Goal: Navigation & Orientation: Locate item on page

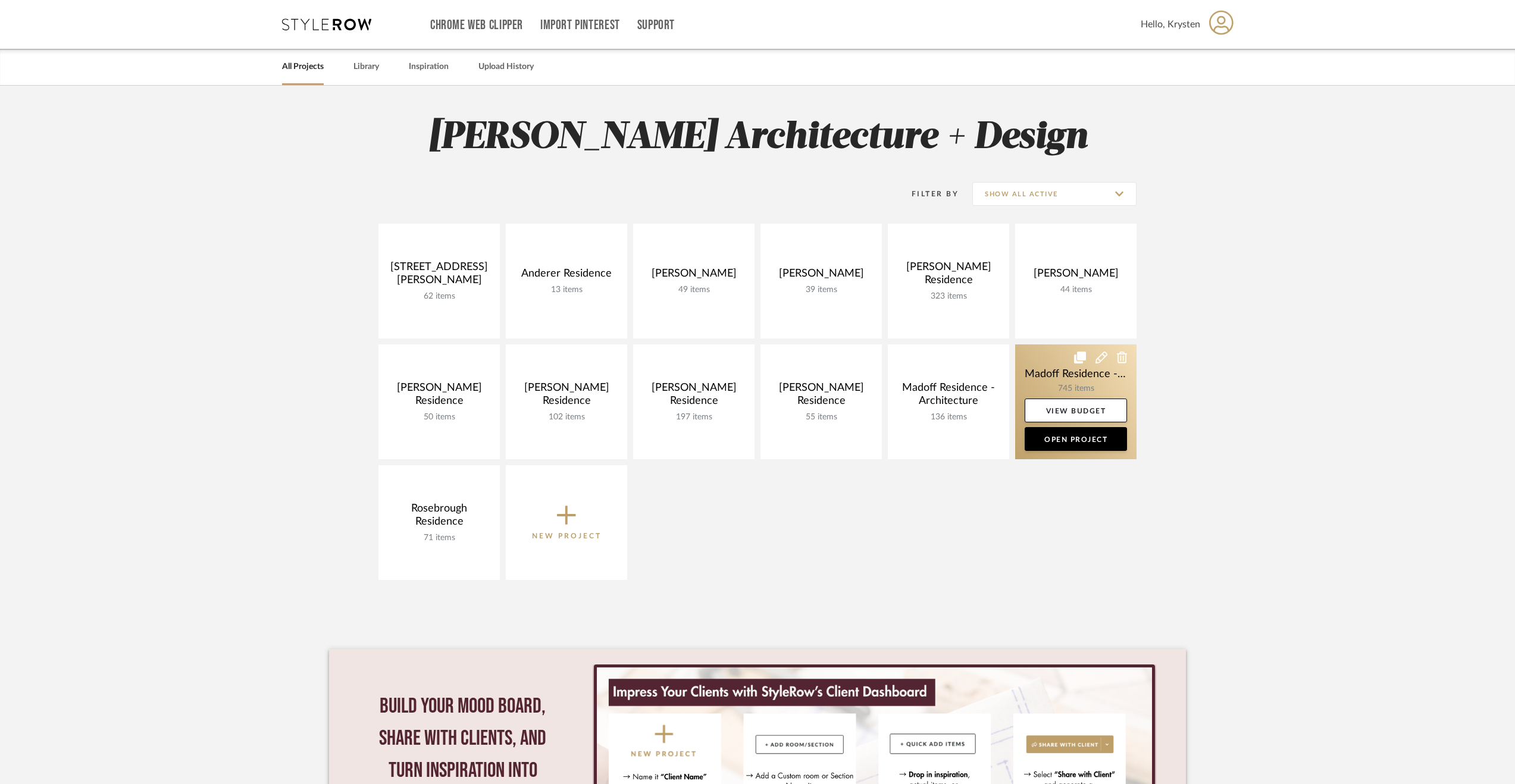
click at [1046, 374] on link at bounding box center [1075, 402] width 121 height 115
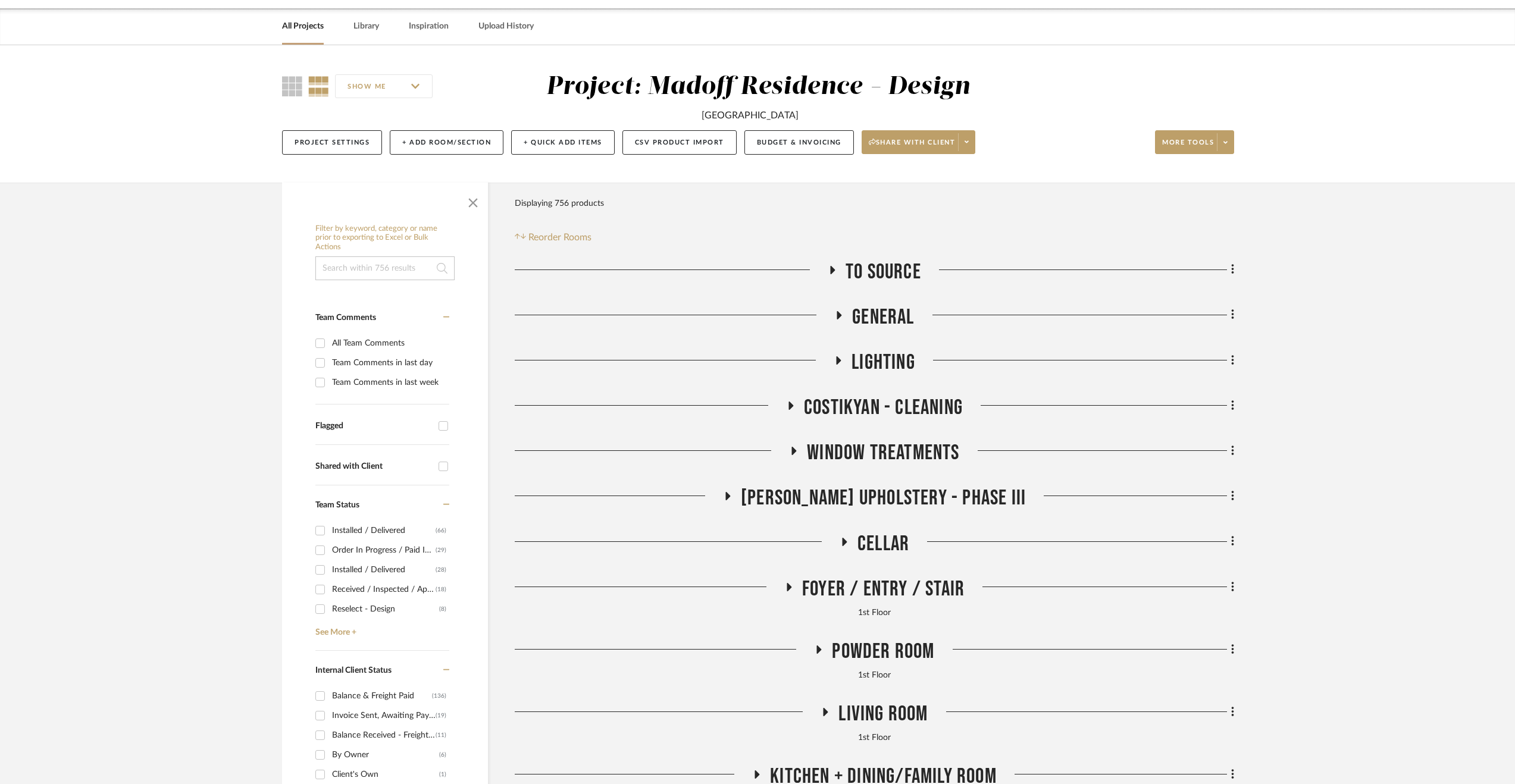
scroll to position [60, 0]
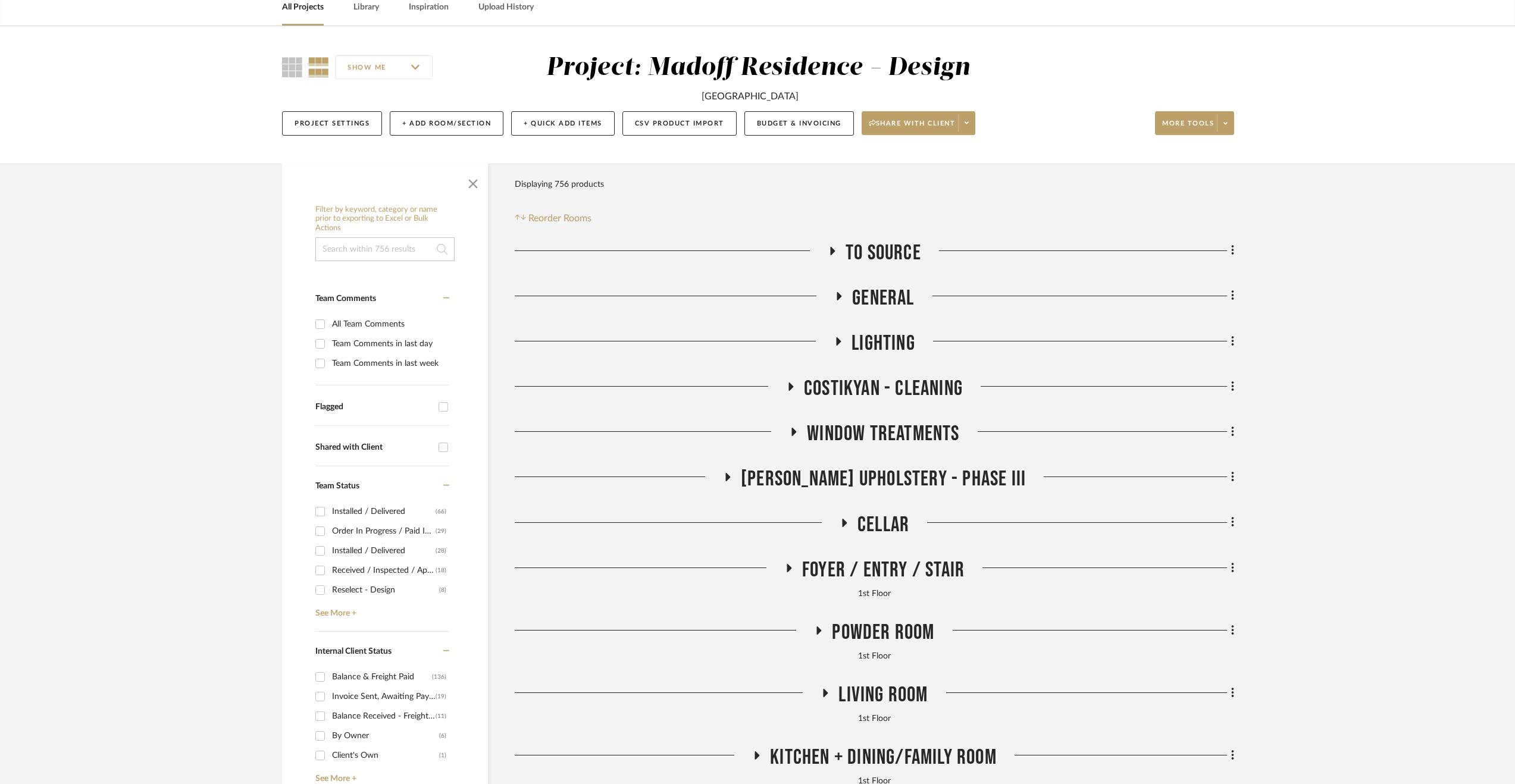
click at [862, 525] on span "Cellar" at bounding box center [883, 525] width 52 height 26
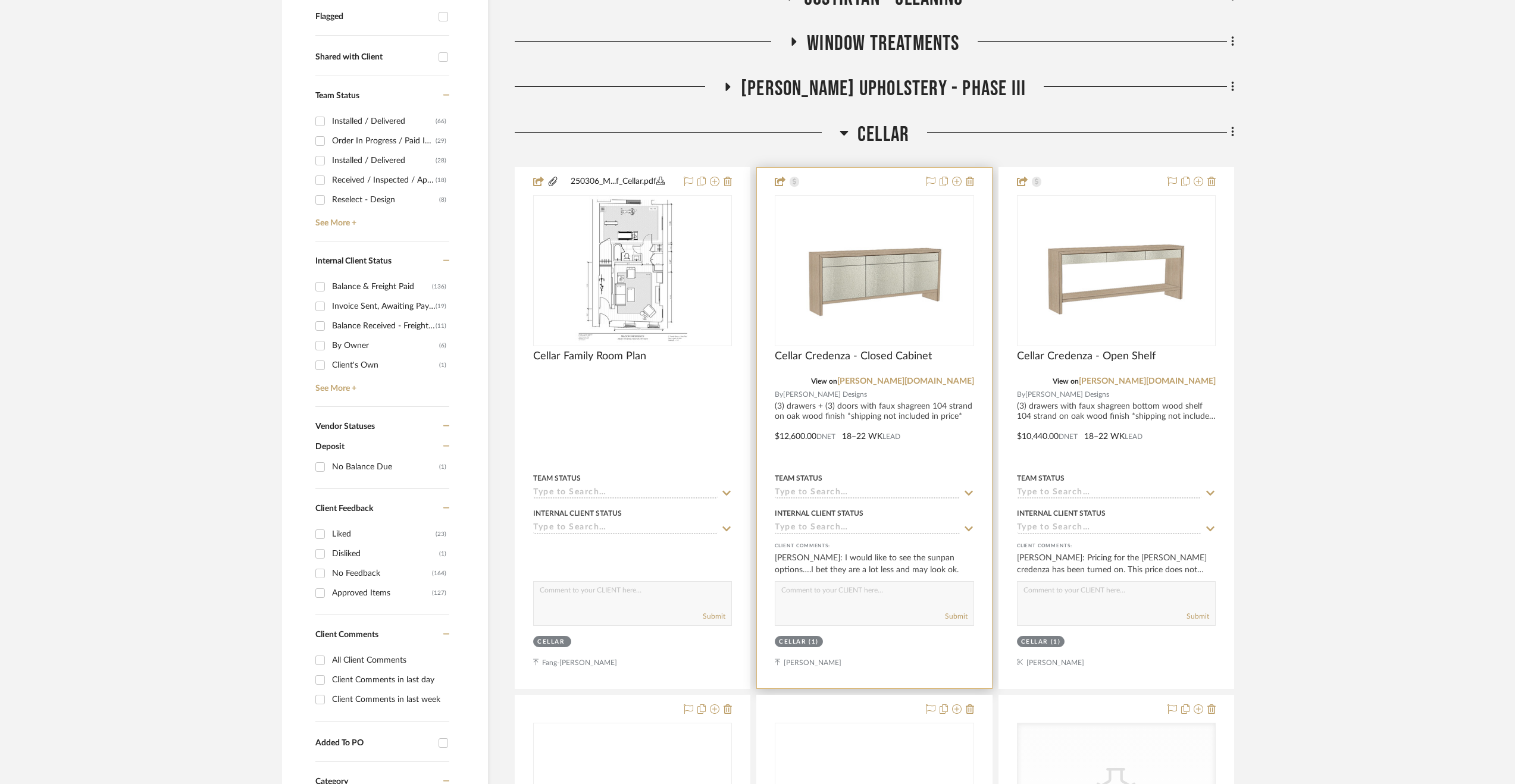
scroll to position [476, 0]
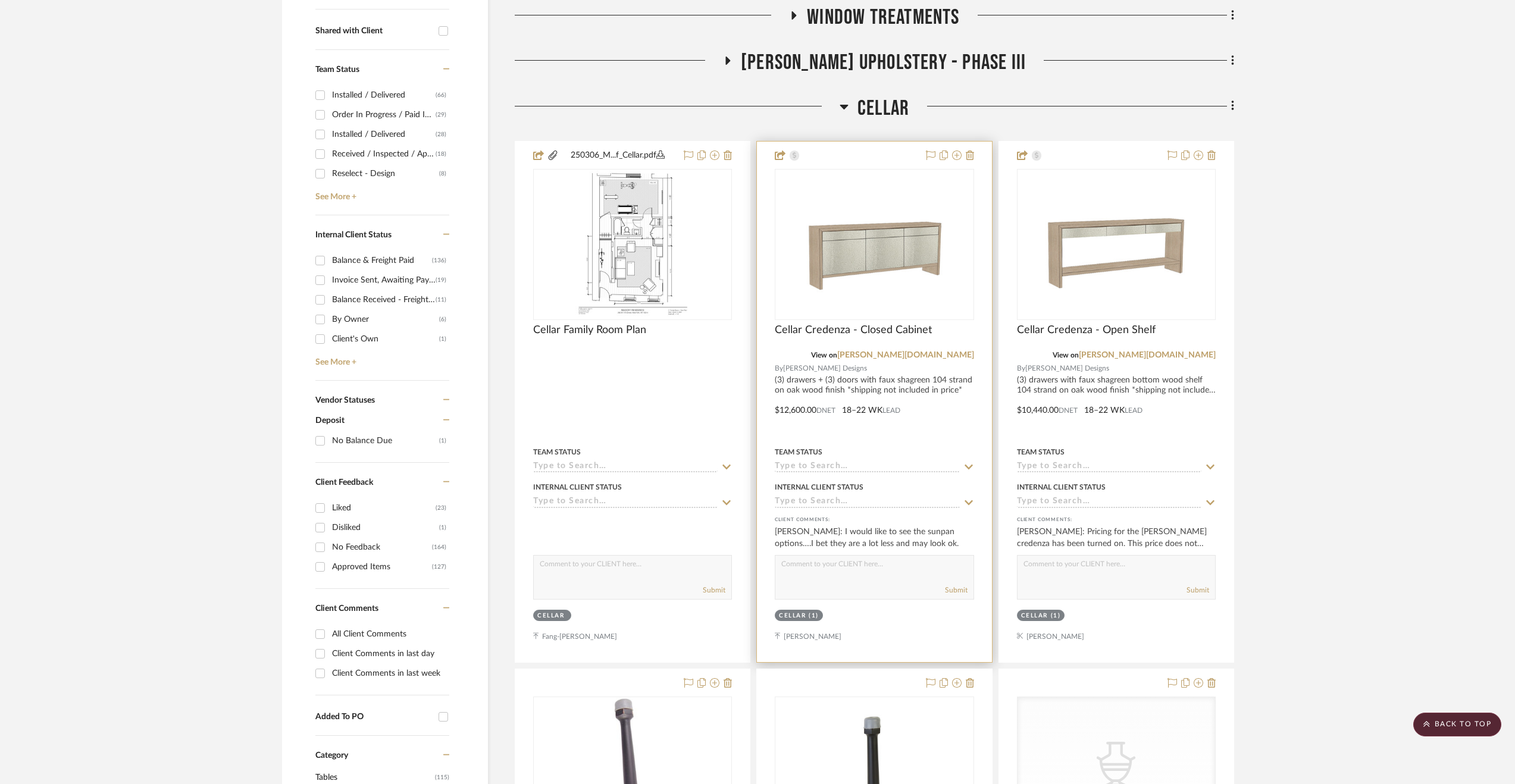
click at [939, 396] on div at bounding box center [873, 402] width 234 height 520
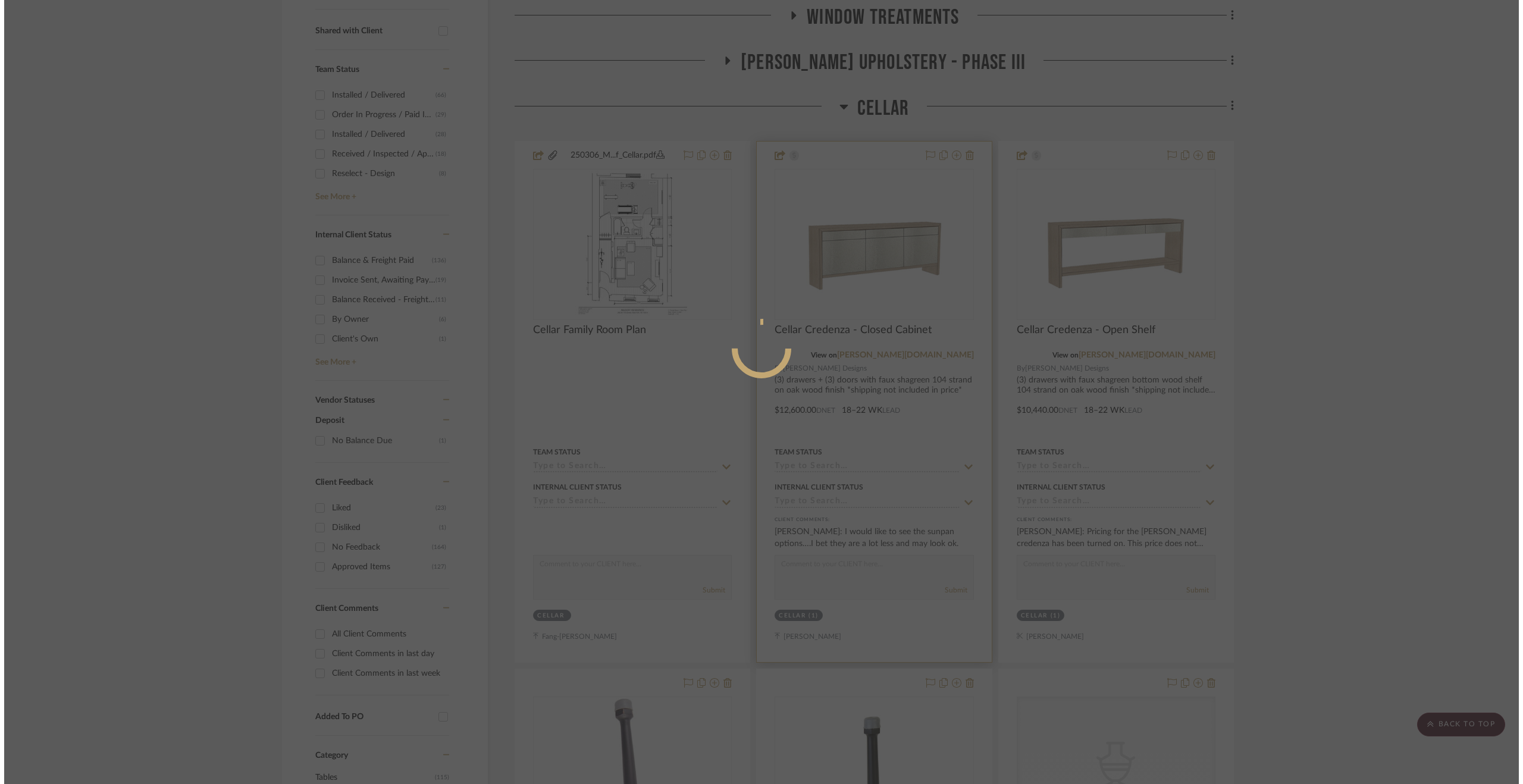
scroll to position [0, 0]
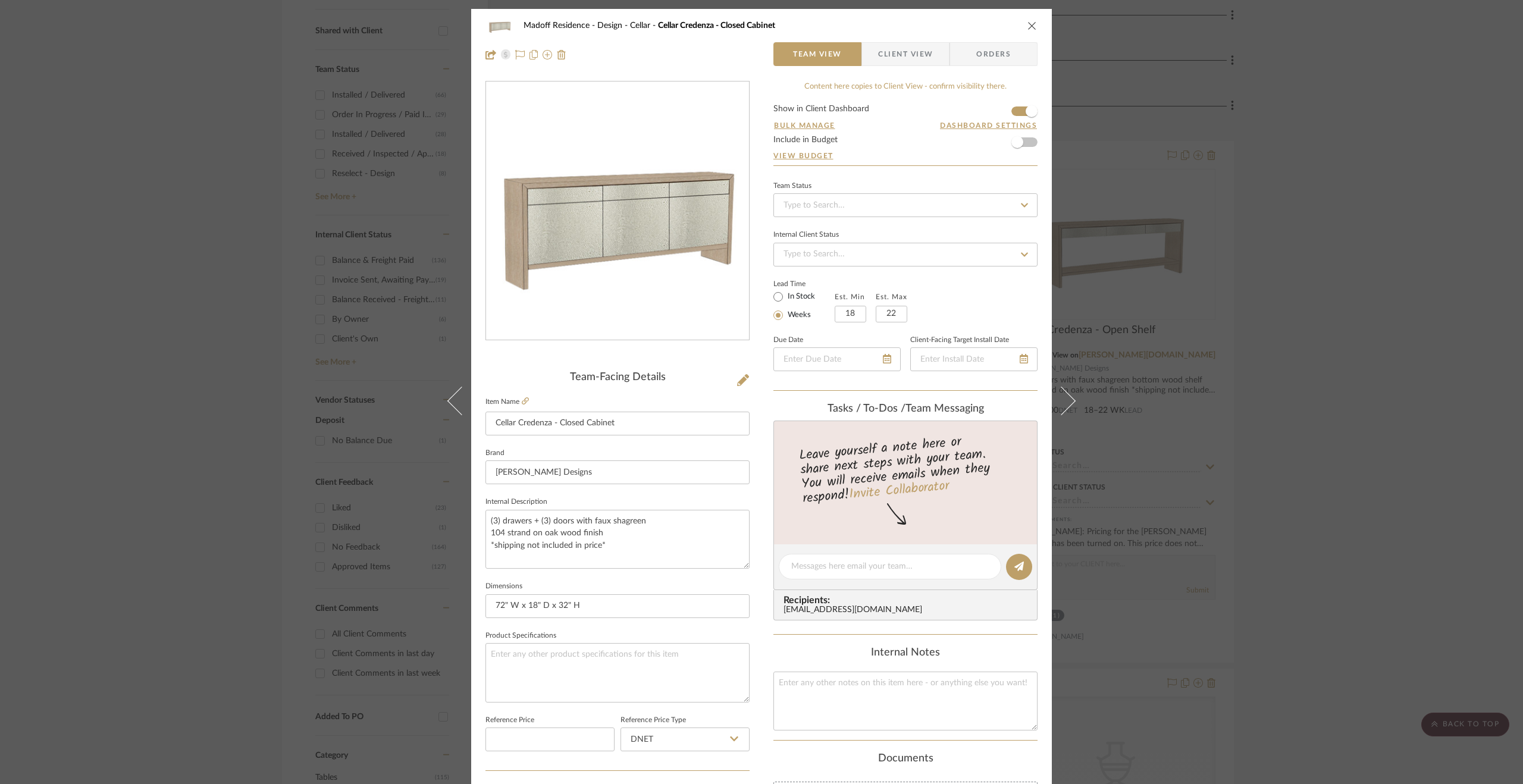
click at [122, 336] on div "Madoff Residence - Design Cellar Cellar Credenza - Closed Cabinet Team View Cli…" at bounding box center [762, 392] width 1523 height 784
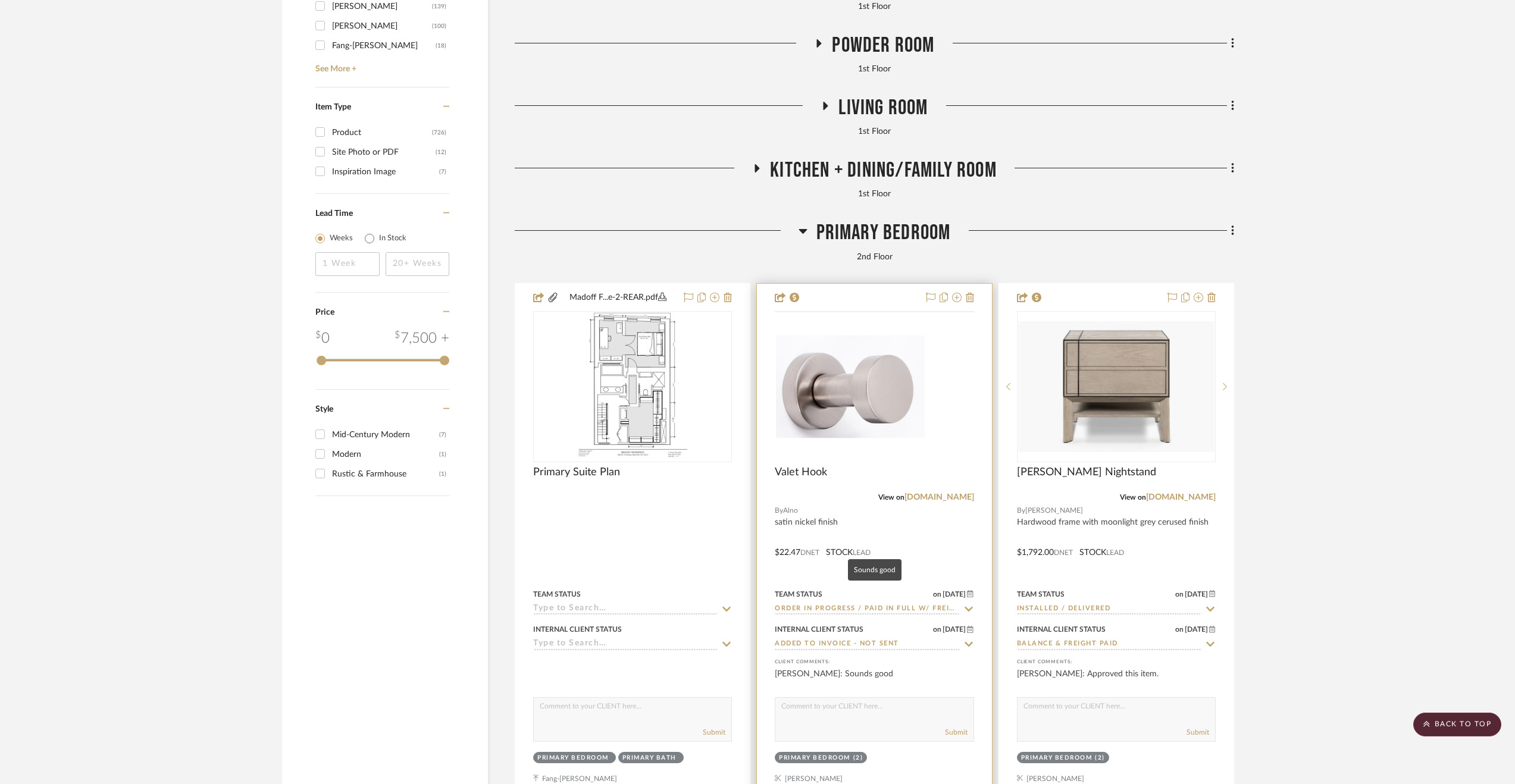
scroll to position [2439, 0]
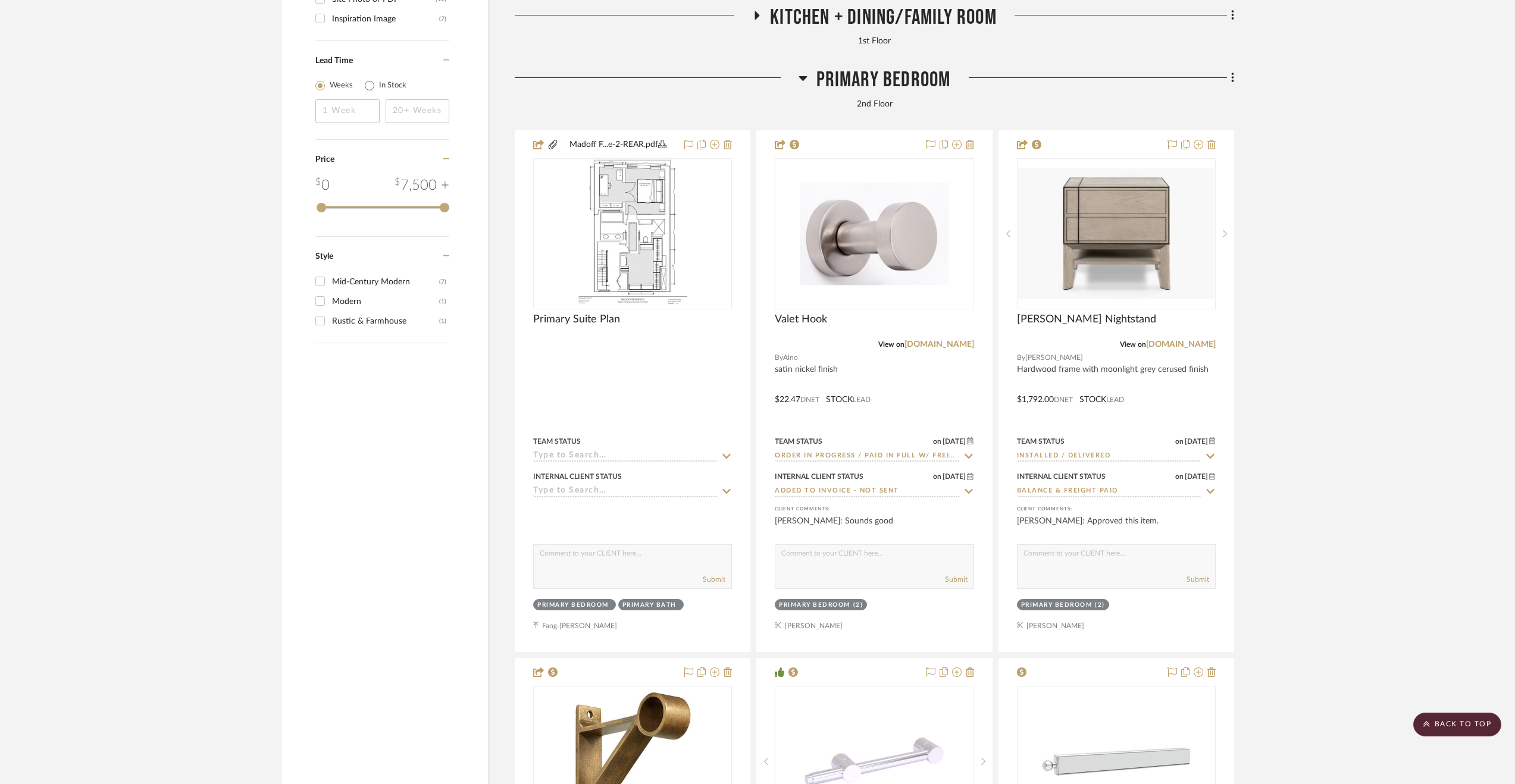
click at [848, 78] on span "Primary Bedroom" at bounding box center [883, 80] width 135 height 26
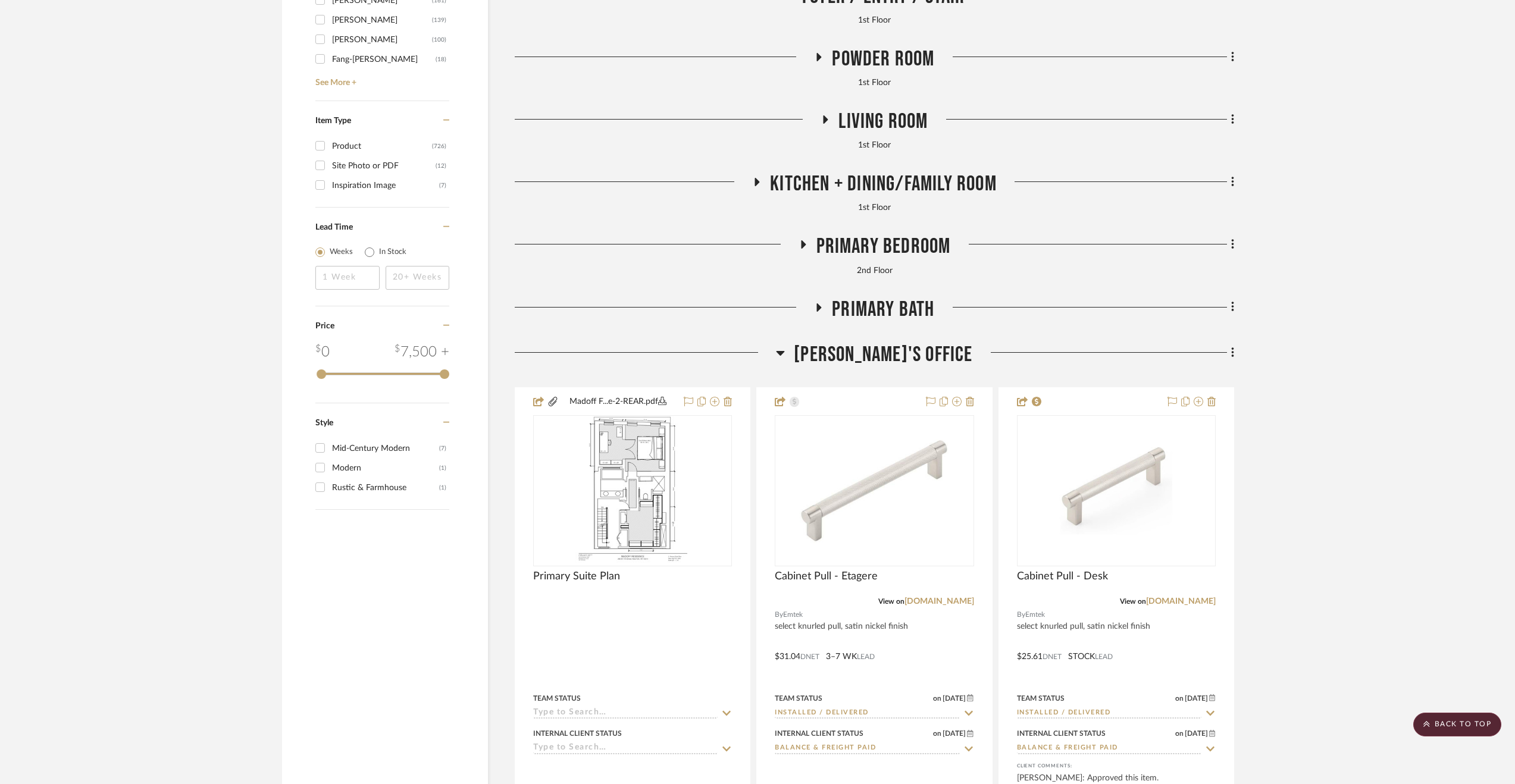
scroll to position [2201, 0]
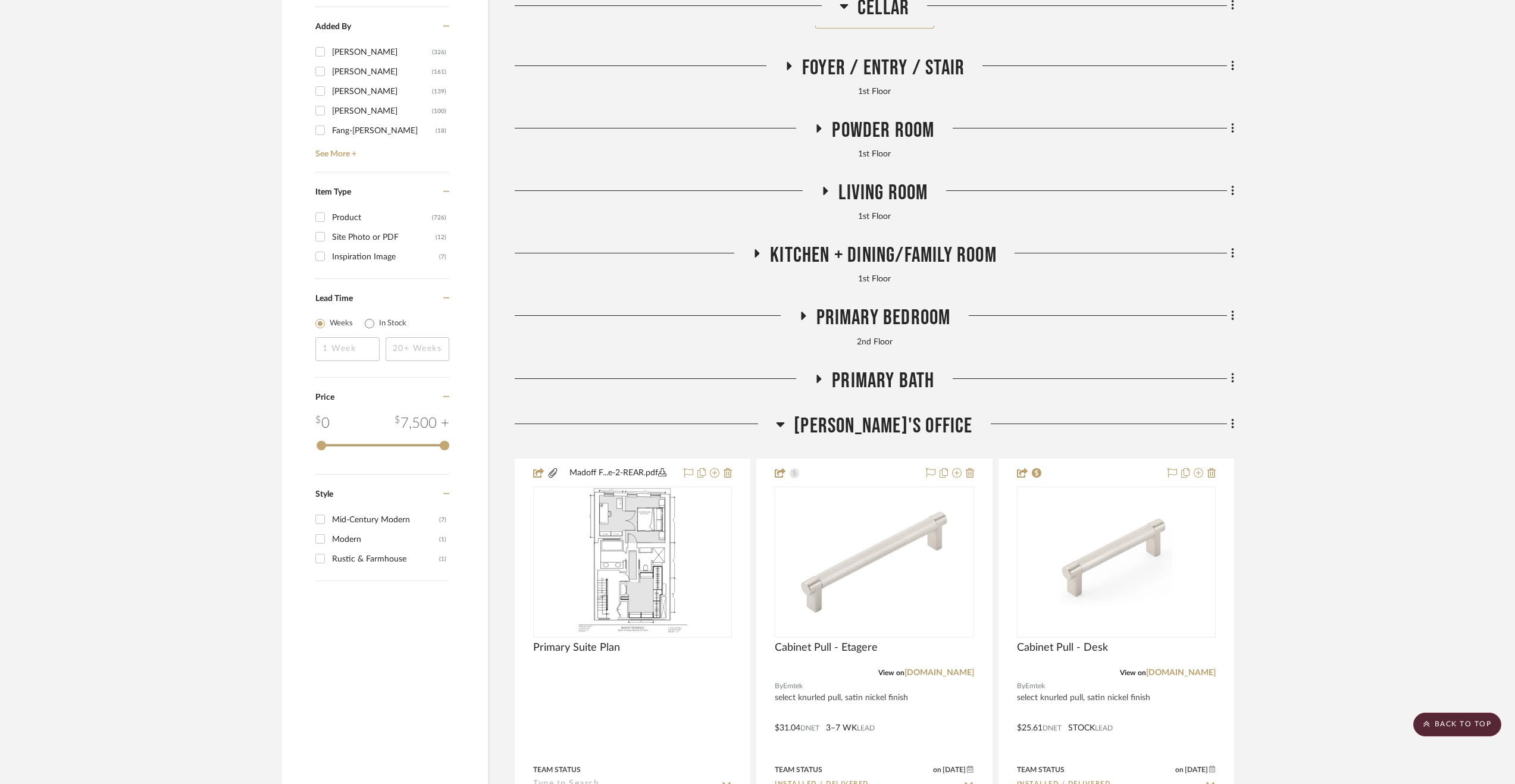
drag, startPoint x: 882, startPoint y: 260, endPoint x: 861, endPoint y: 303, distance: 47.9
click at [883, 260] on span "Kitchen + Dining/Family Room" at bounding box center [883, 256] width 227 height 26
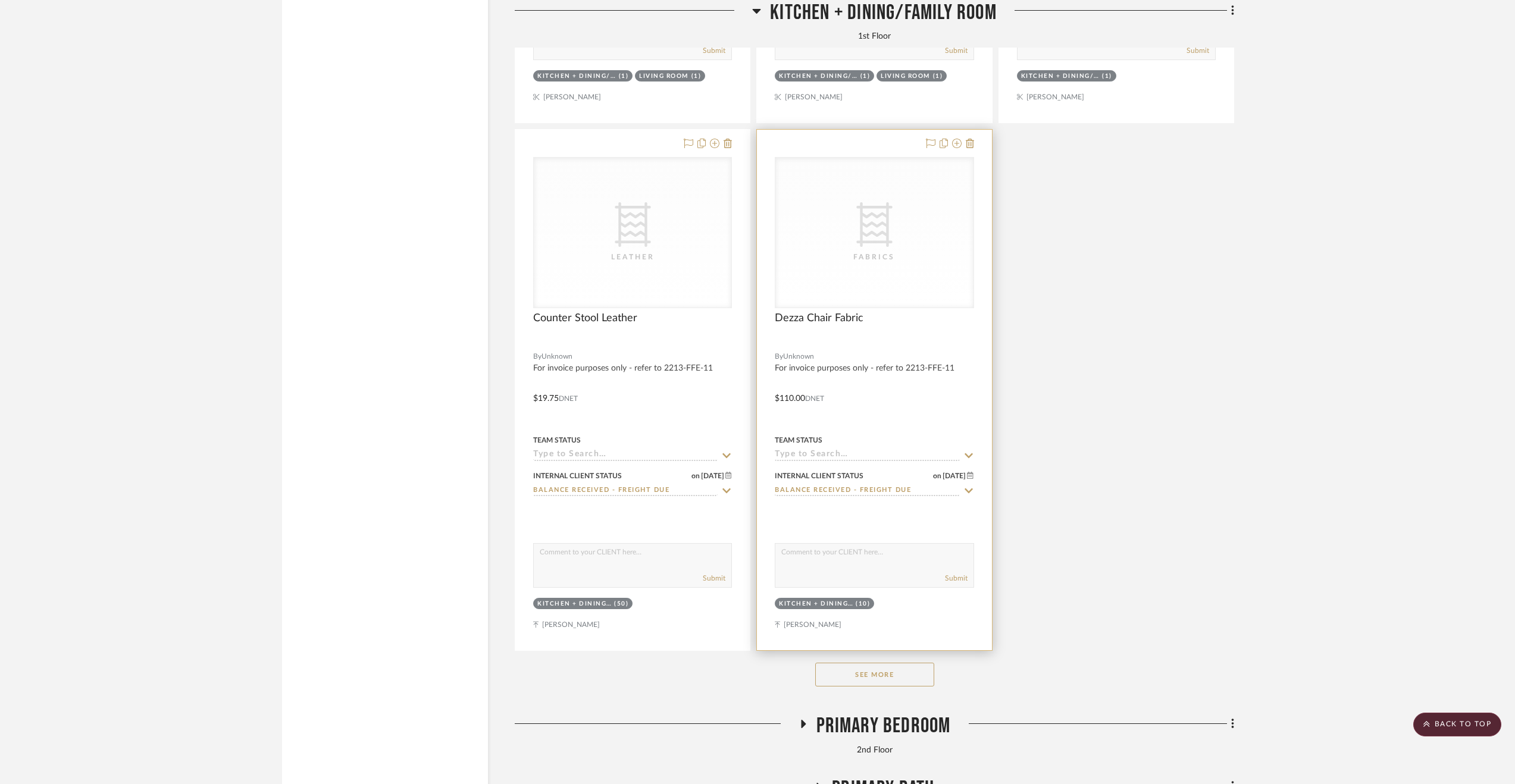
scroll to position [3569, 0]
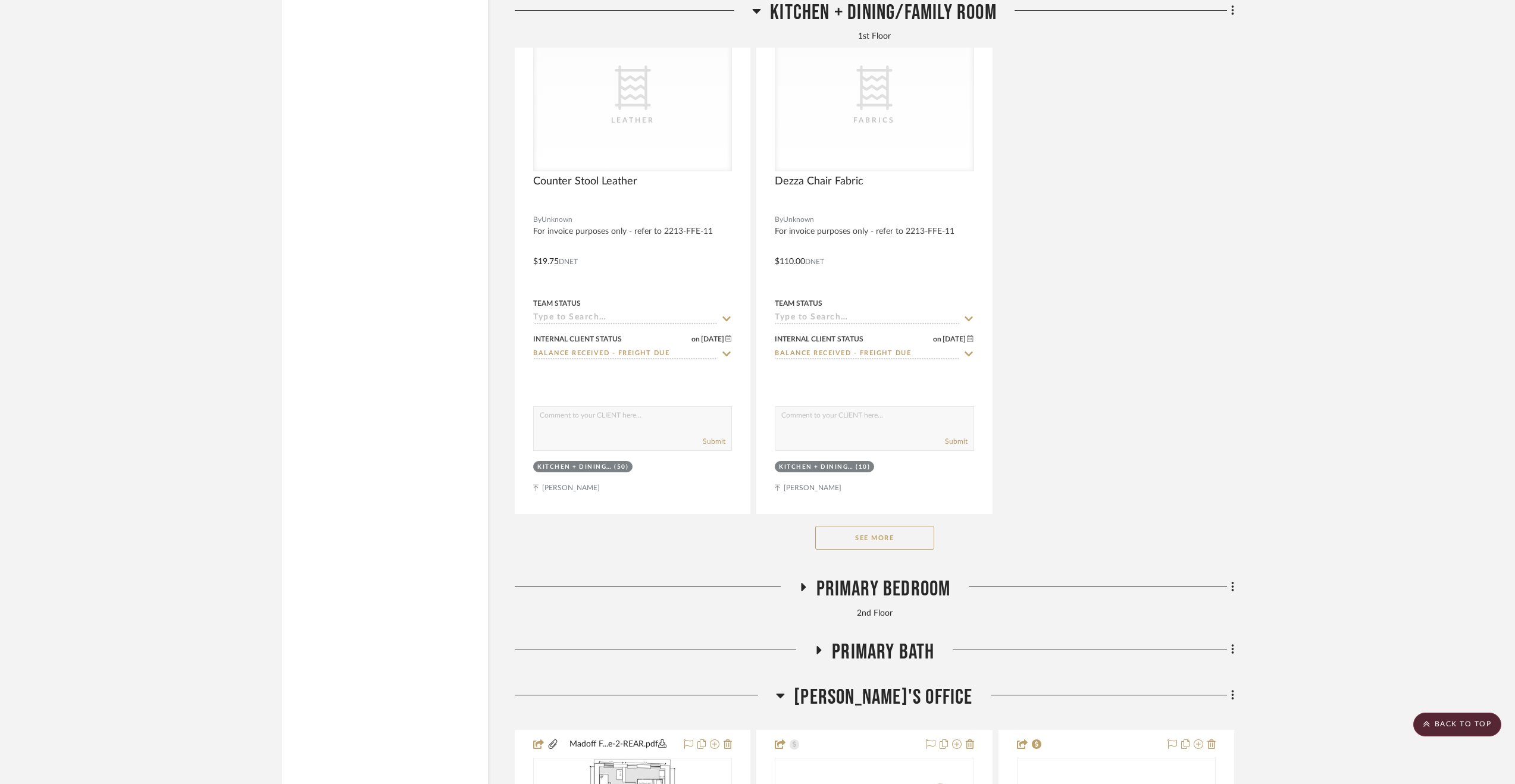
click at [908, 542] on button "See More" at bounding box center [874, 537] width 119 height 24
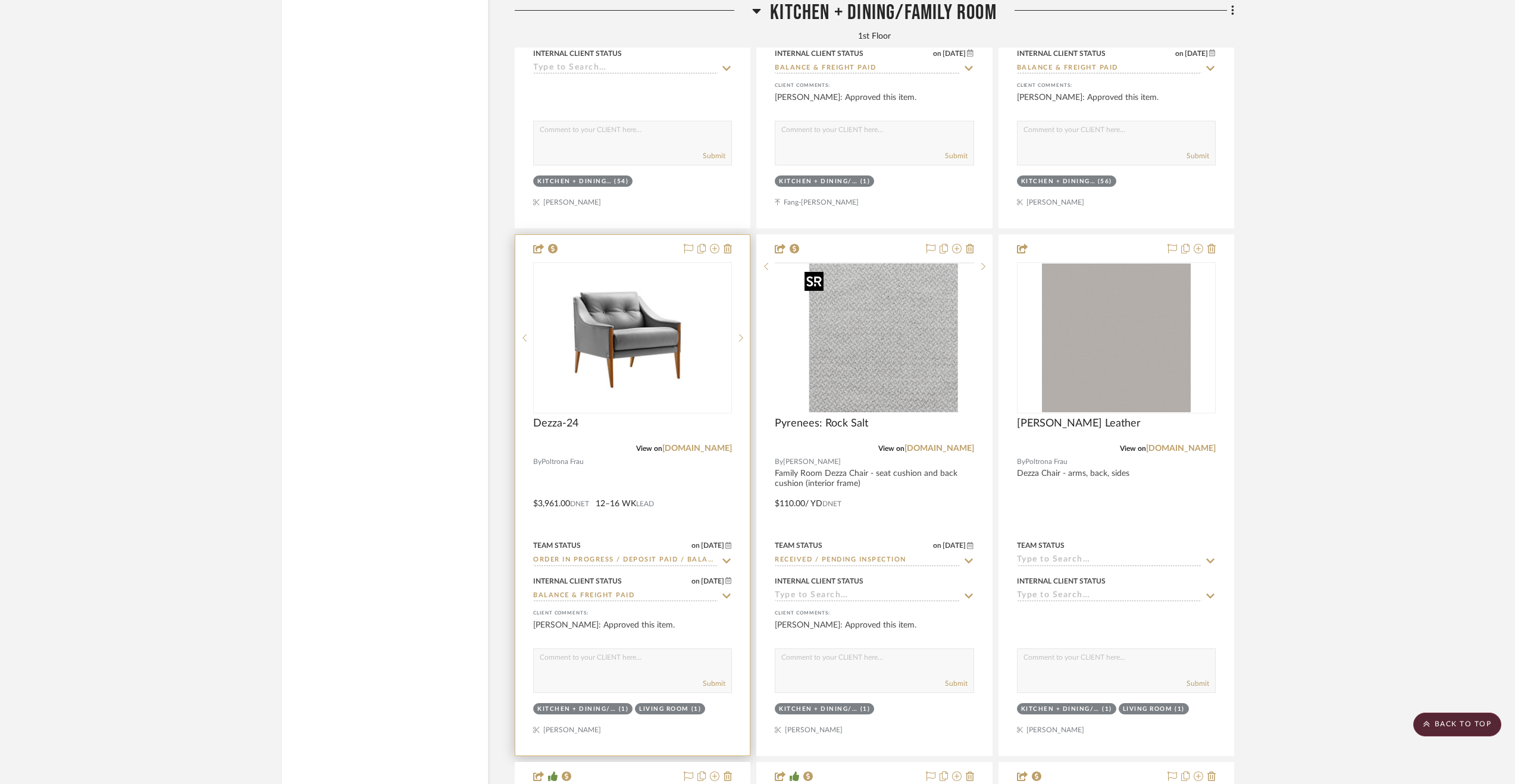
scroll to position [4996, 0]
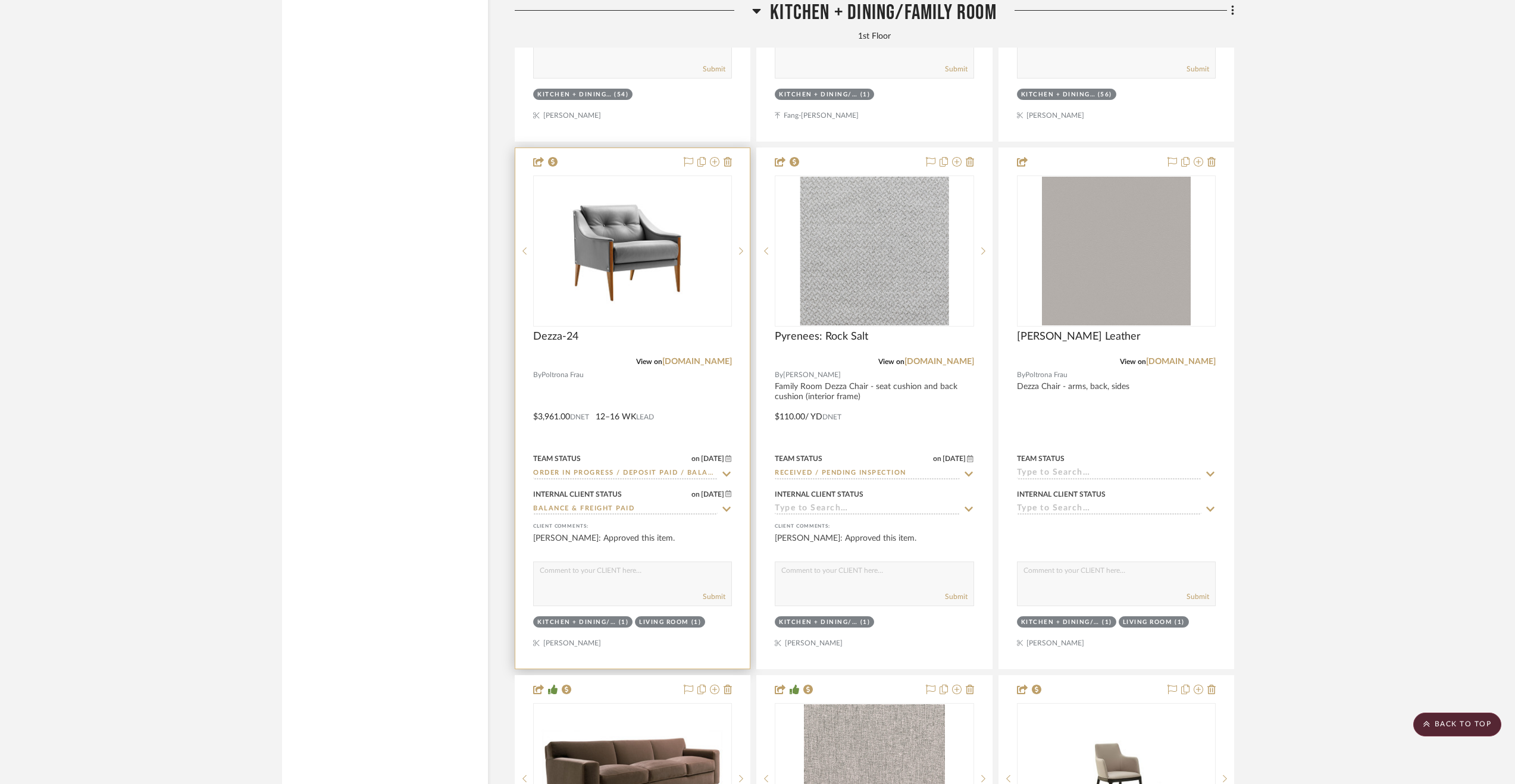
click at [685, 403] on div at bounding box center [632, 408] width 234 height 520
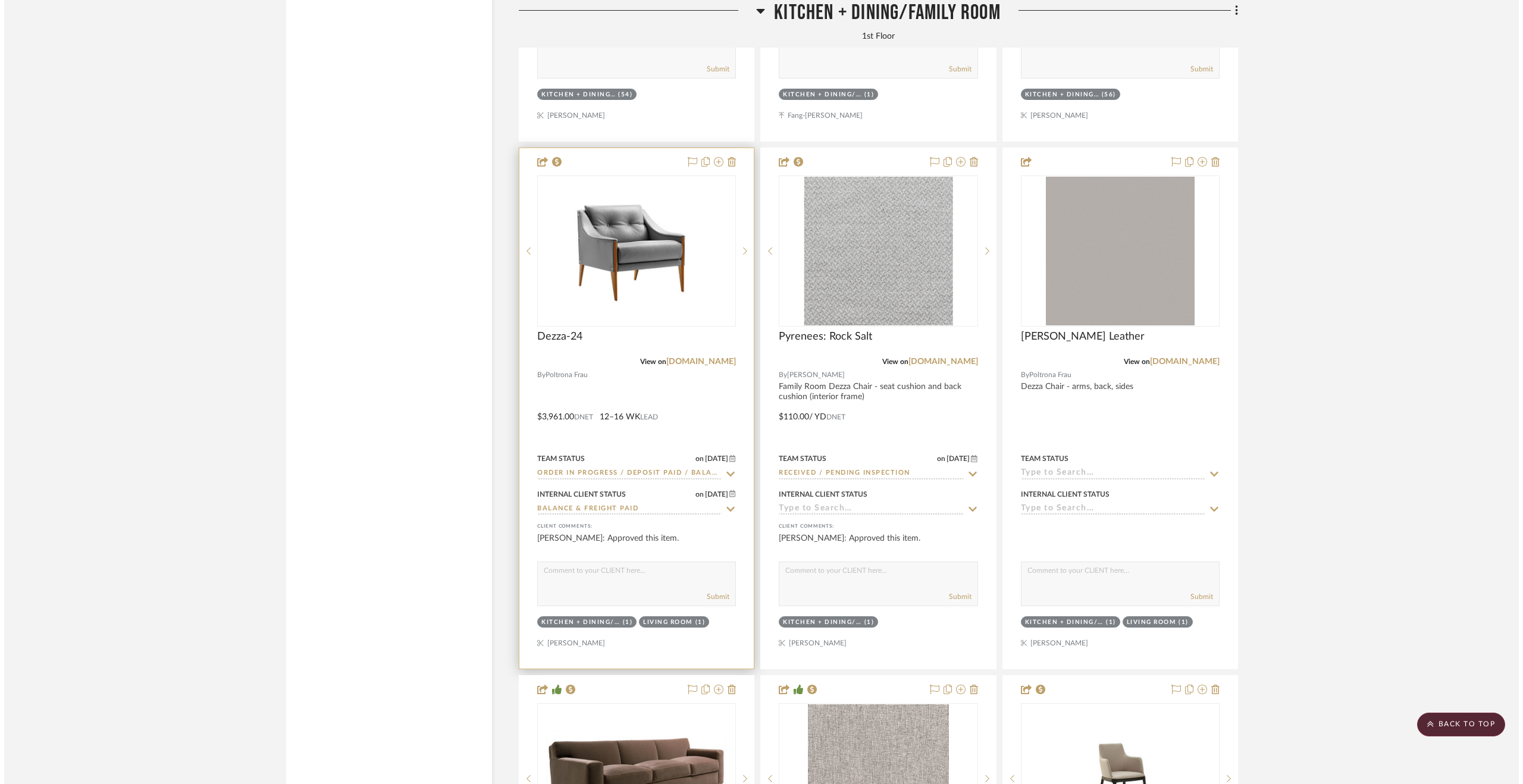
scroll to position [0, 0]
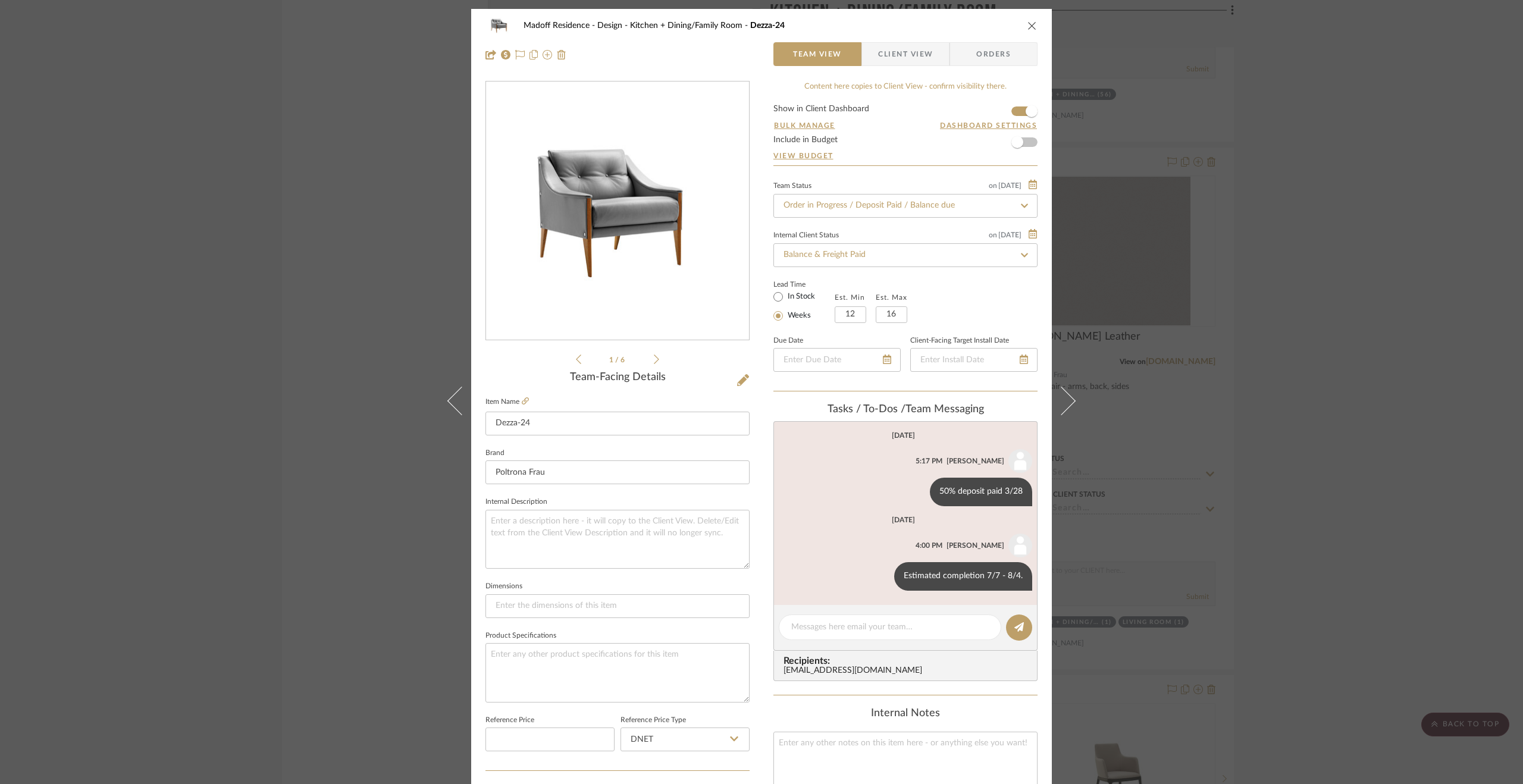
click at [1355, 459] on div "Madoff Residence - Design Kitchen + Dining/Family Room Dezza-24 Team View Clien…" at bounding box center [762, 392] width 1523 height 784
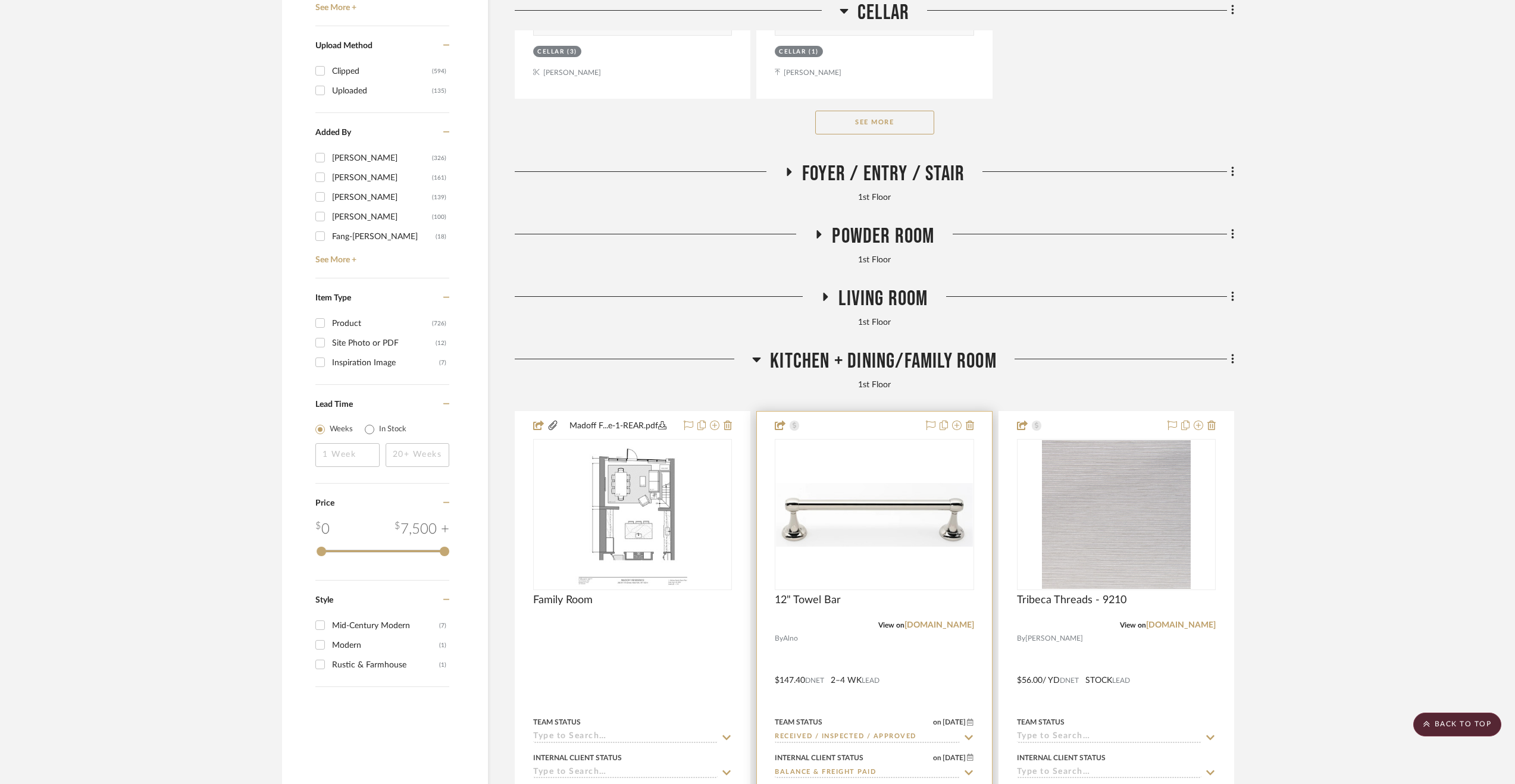
scroll to position [2022, 0]
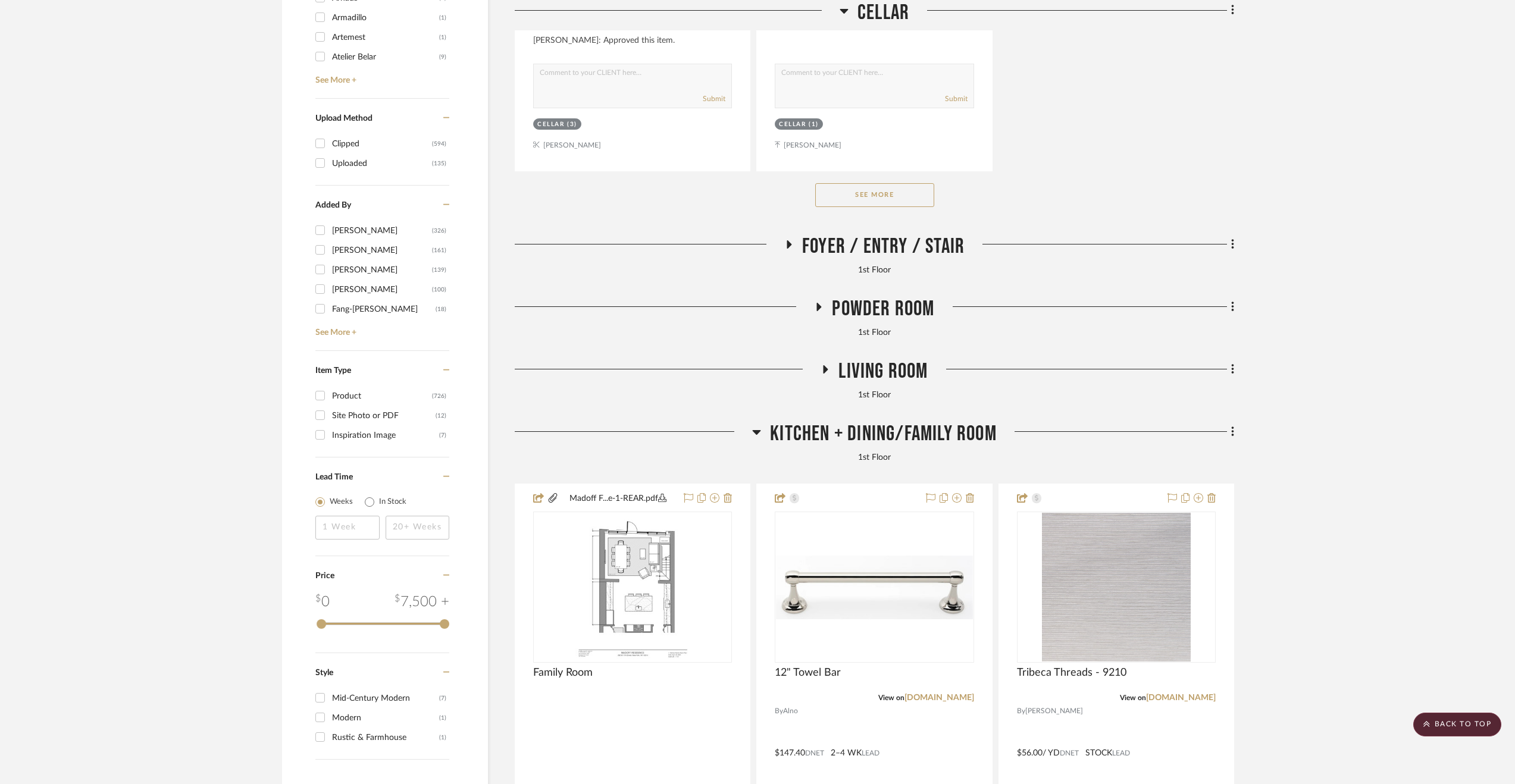
click at [936, 441] on span "Kitchen + Dining/Family Room" at bounding box center [883, 434] width 227 height 26
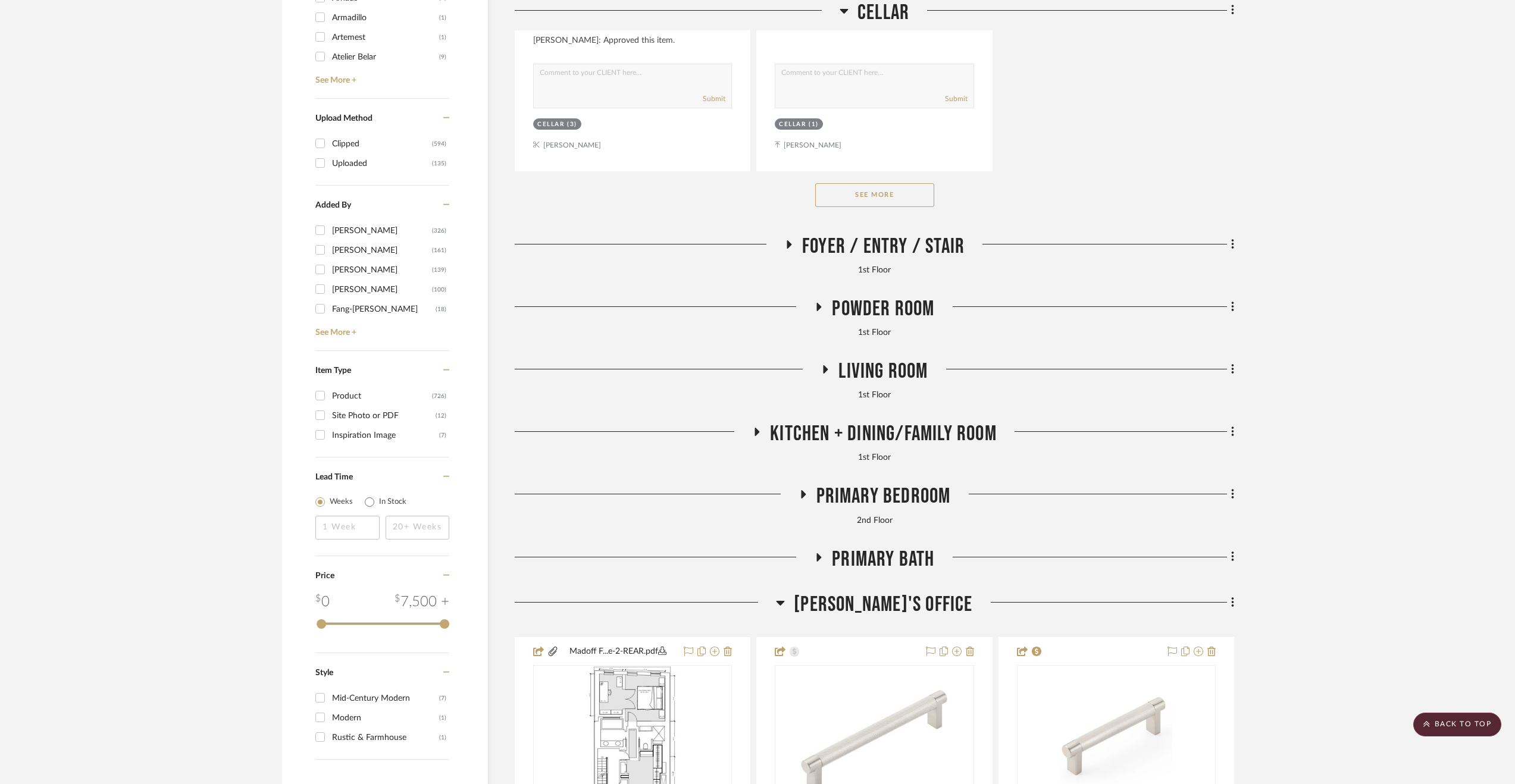
click at [886, 606] on span "[PERSON_NAME]'s Office" at bounding box center [883, 604] width 178 height 26
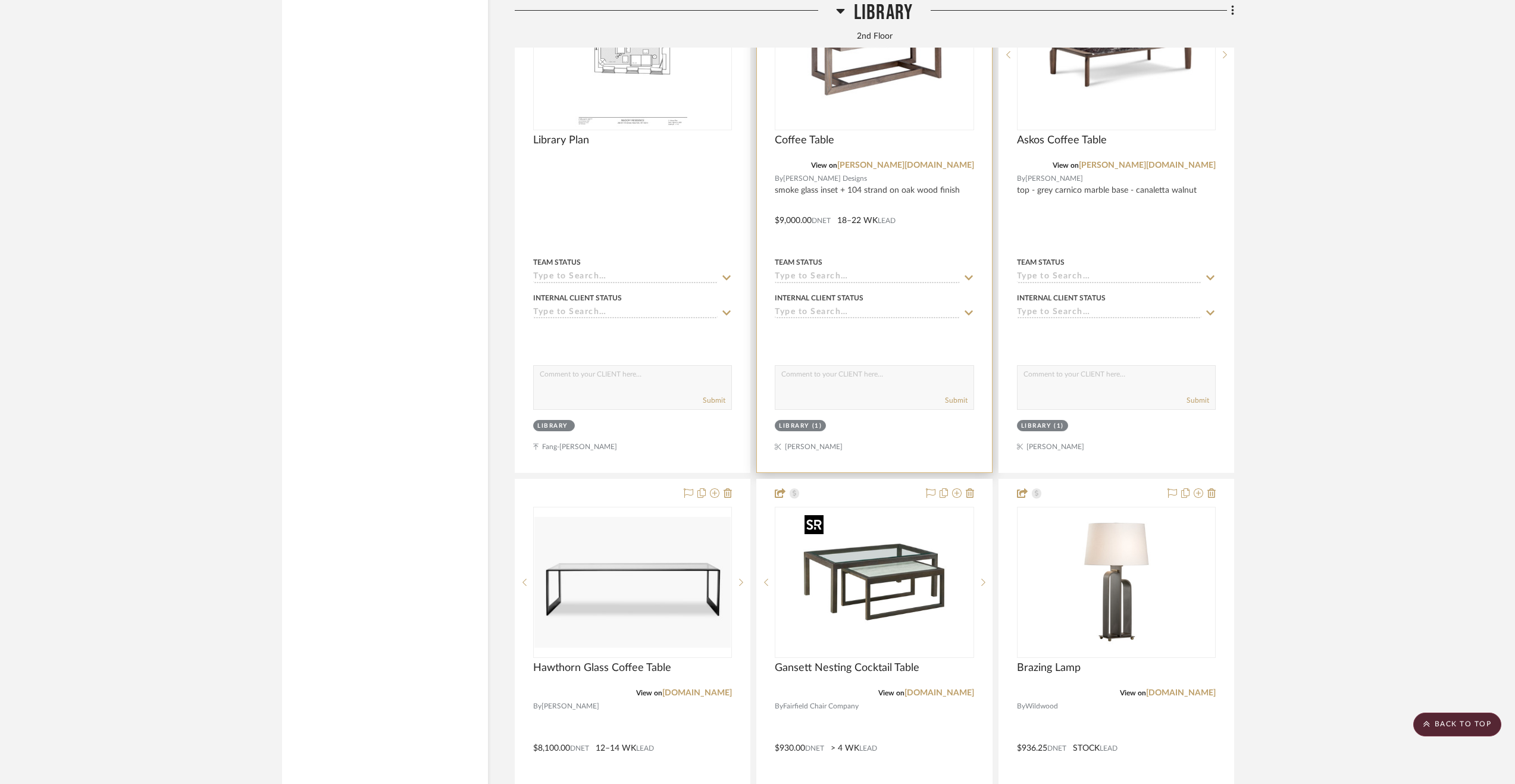
scroll to position [2498, 0]
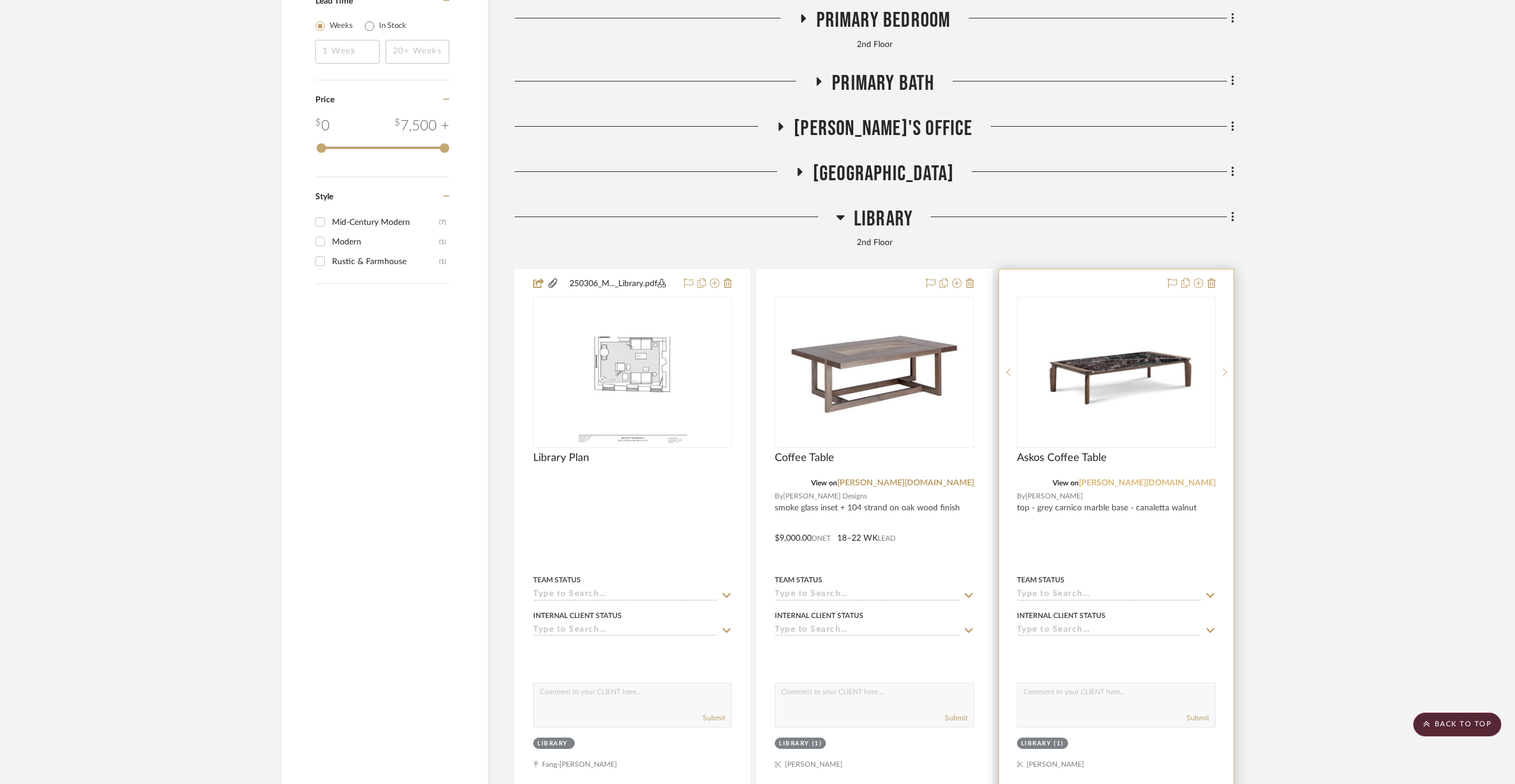
click at [1196, 483] on link "[PERSON_NAME][DOMAIN_NAME]" at bounding box center [1147, 483] width 137 height 9
click at [968, 483] on link "[PERSON_NAME][DOMAIN_NAME]" at bounding box center [905, 483] width 137 height 9
click at [1132, 384] on img "0" at bounding box center [1116, 373] width 196 height 77
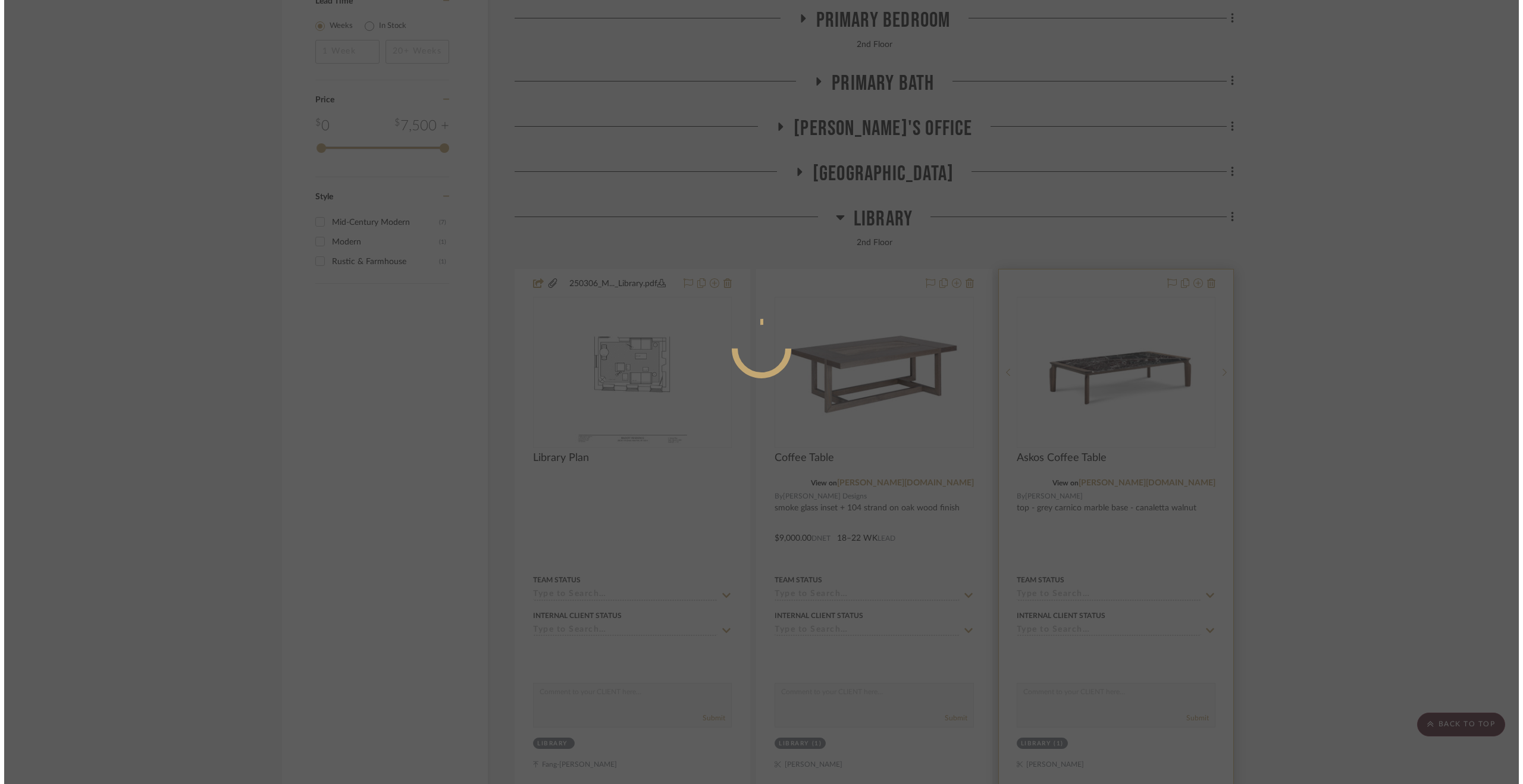
scroll to position [0, 0]
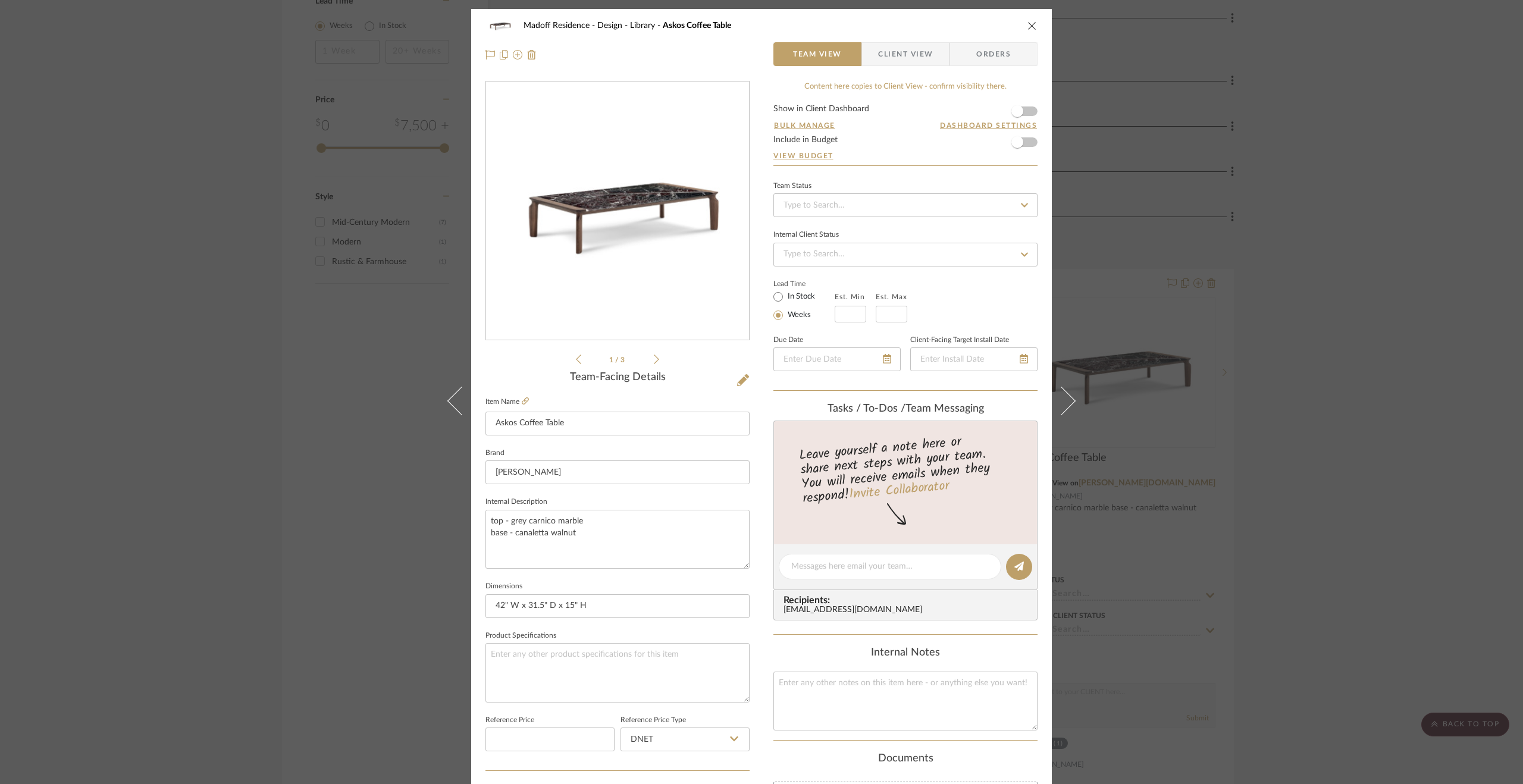
click at [1261, 389] on div "Madoff Residence - Design Library Askos Coffee Table Team View Client View Orde…" at bounding box center [762, 392] width 1523 height 784
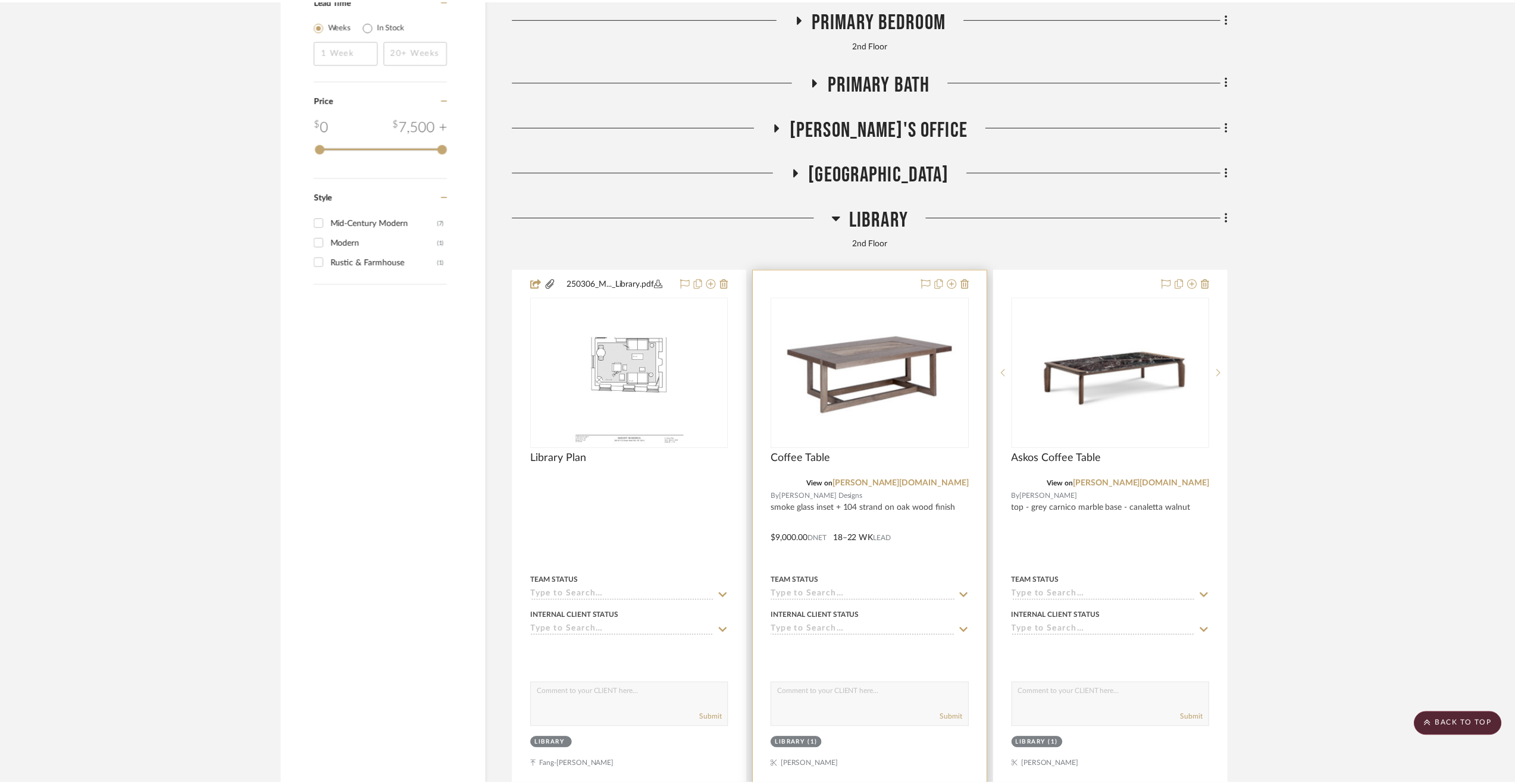
scroll to position [2498, 0]
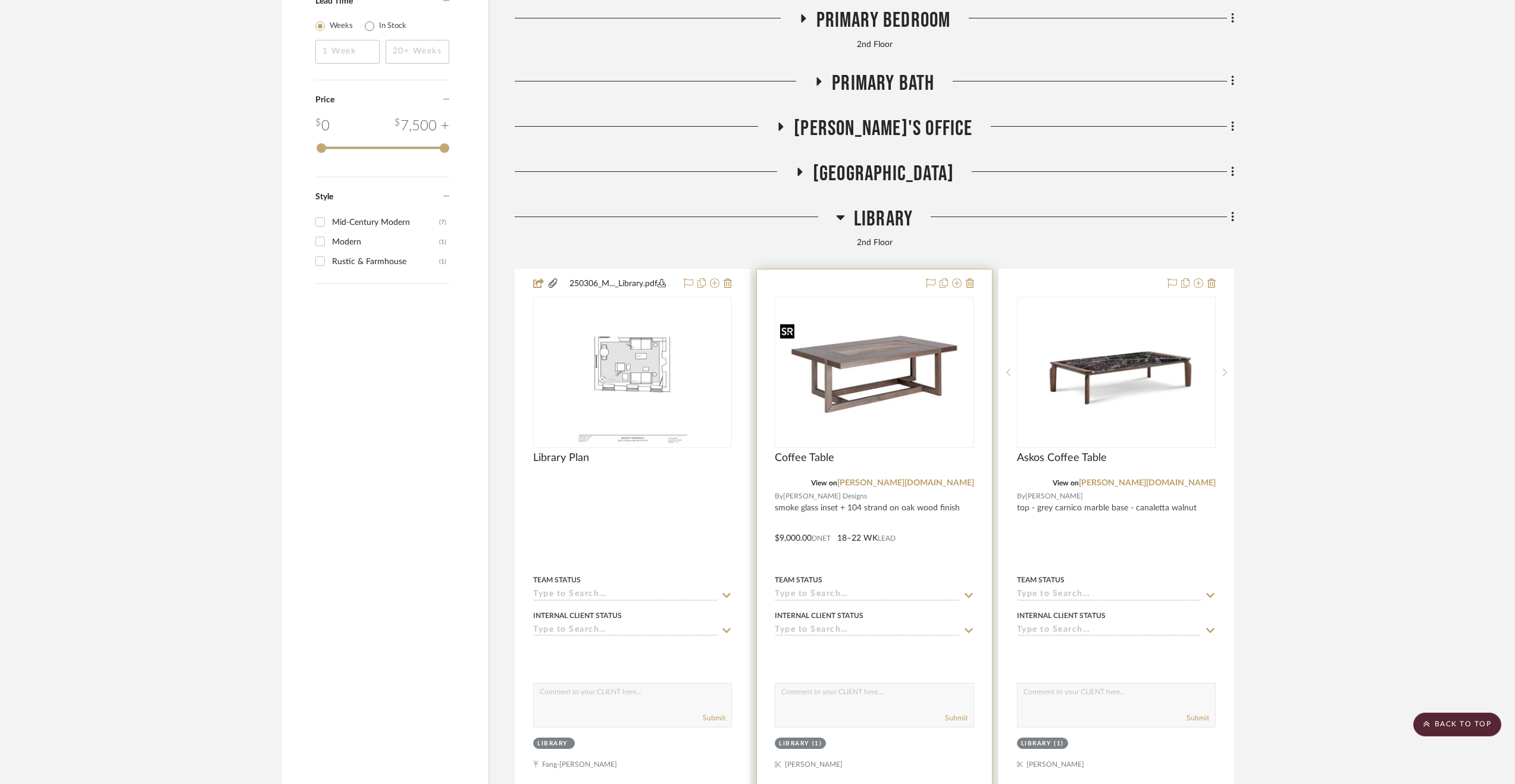
click at [904, 381] on img "0" at bounding box center [873, 373] width 196 height 111
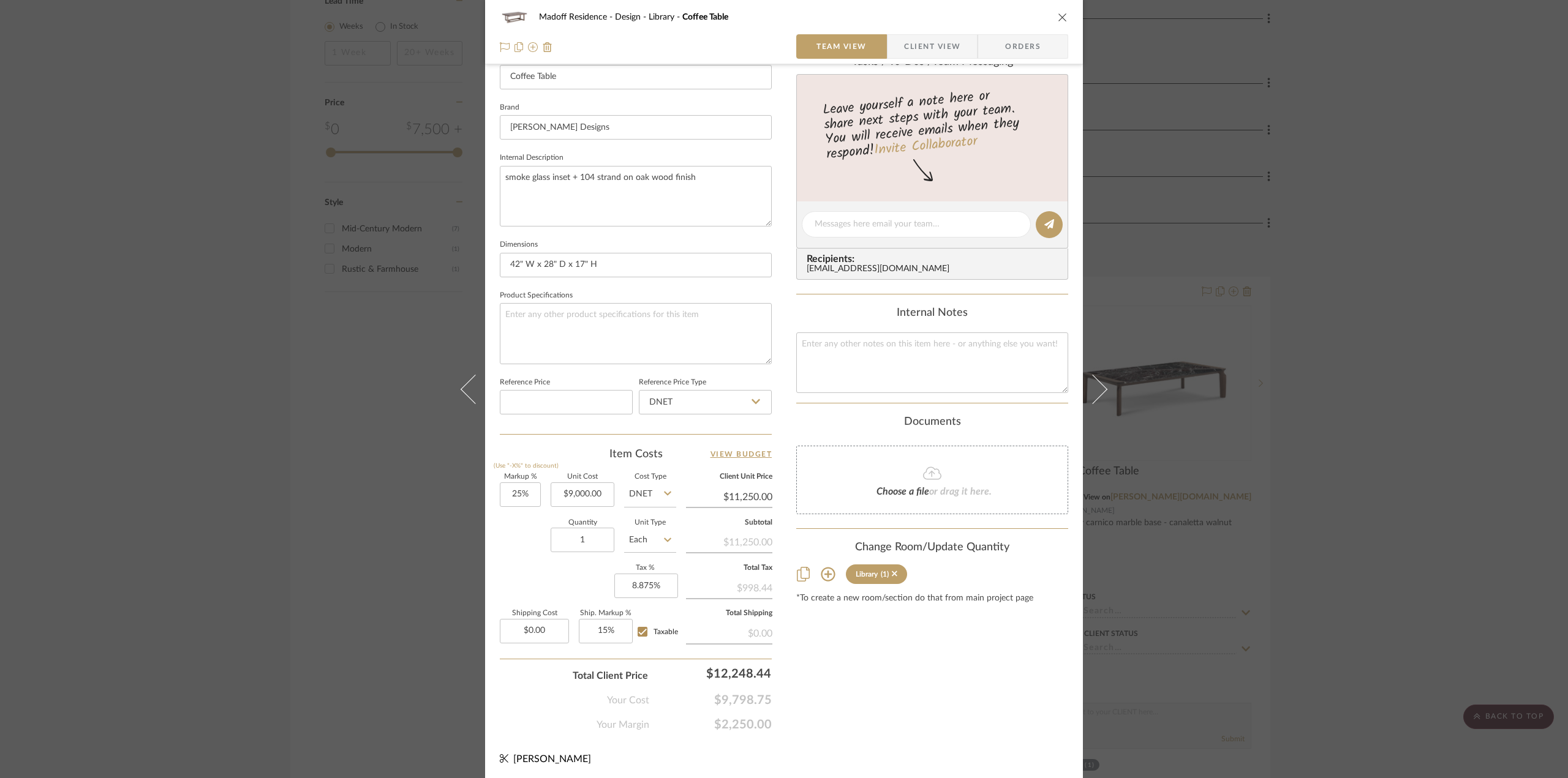
scroll to position [53, 0]
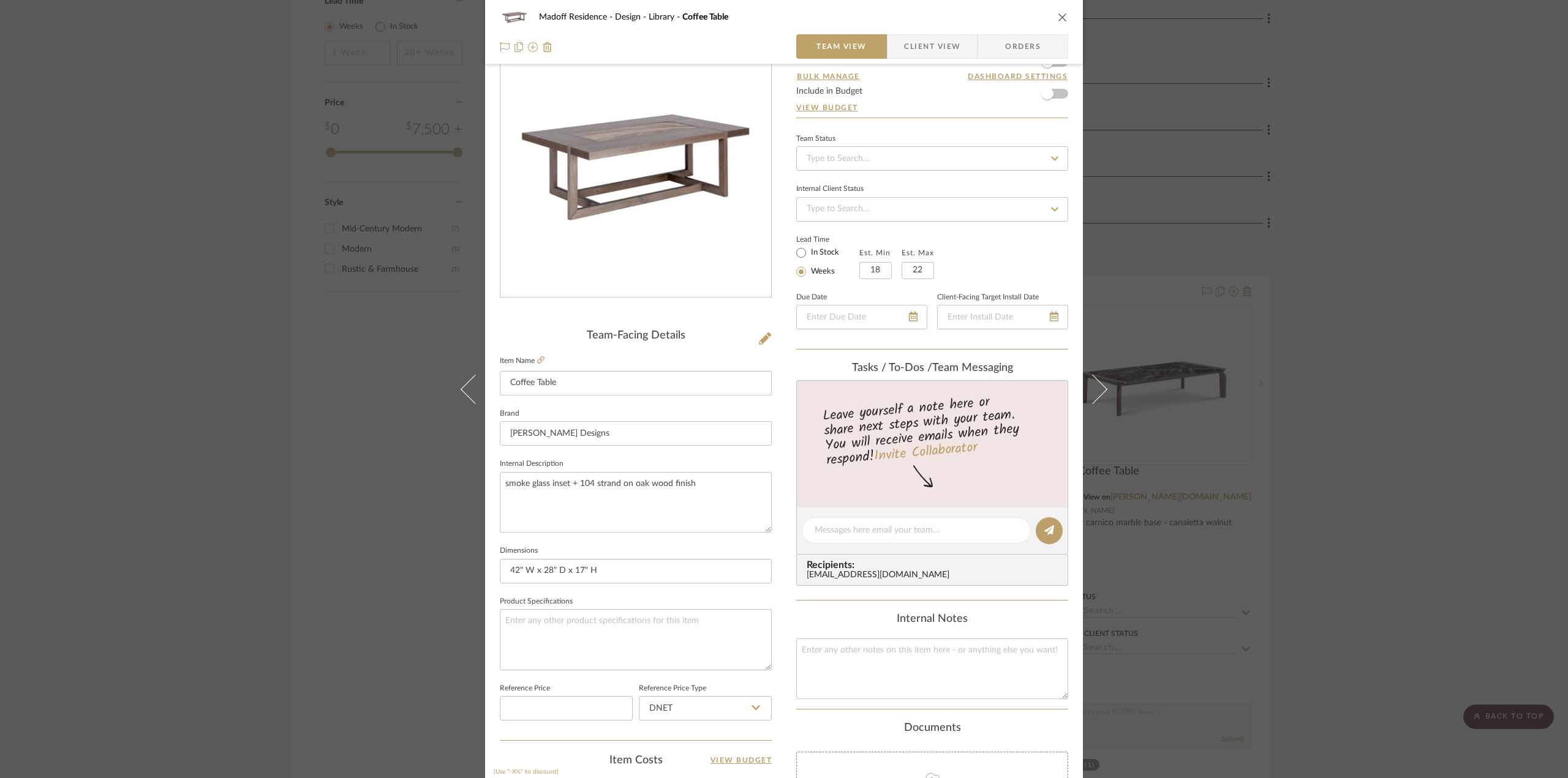
click at [186, 376] on div "Madoff Residence - Design Library Coffee Table Team View Client View Orders Tea…" at bounding box center [784, 389] width 1568 height 778
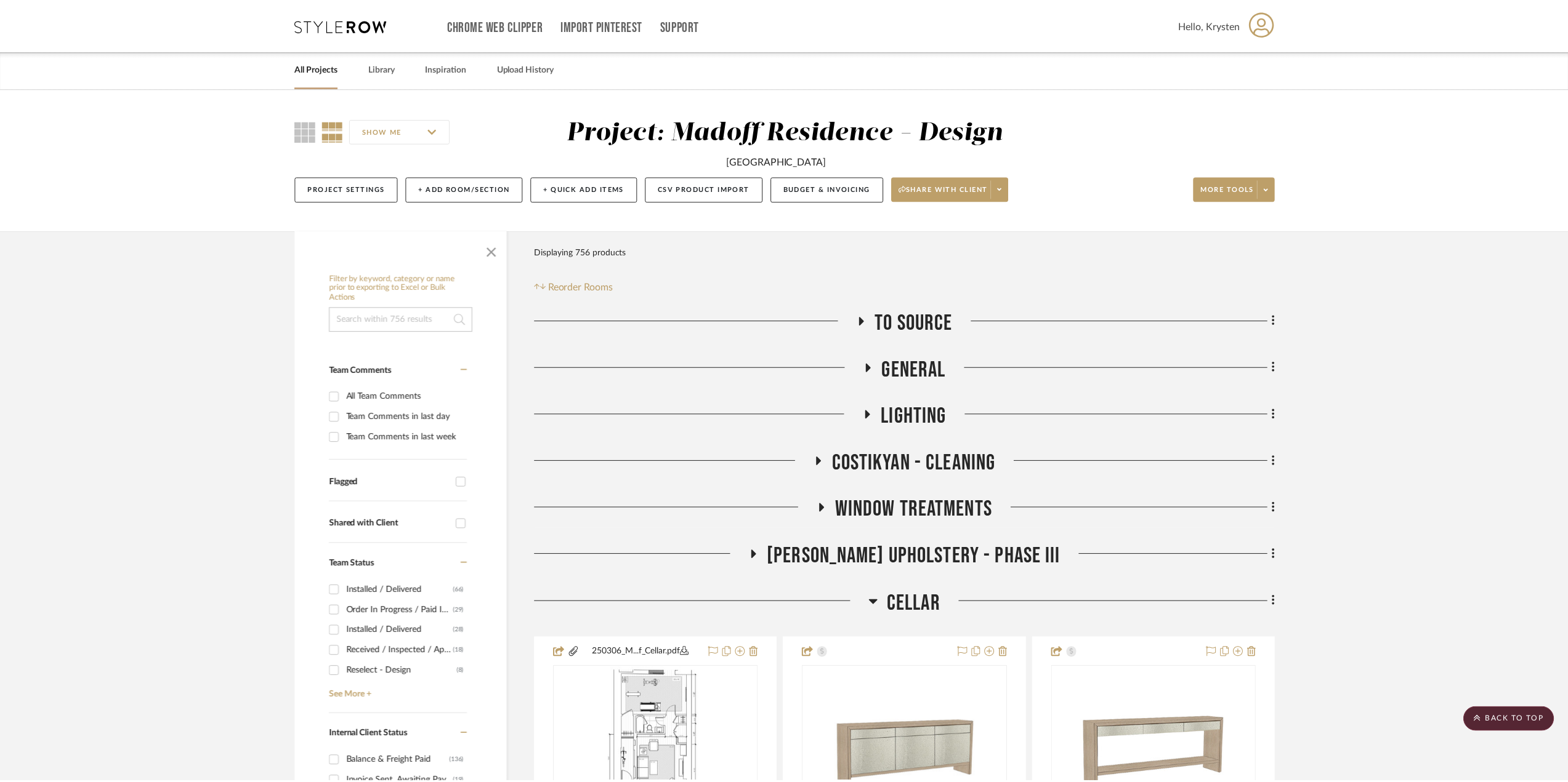
scroll to position [2585, 0]
